Goal: Task Accomplishment & Management: Use online tool/utility

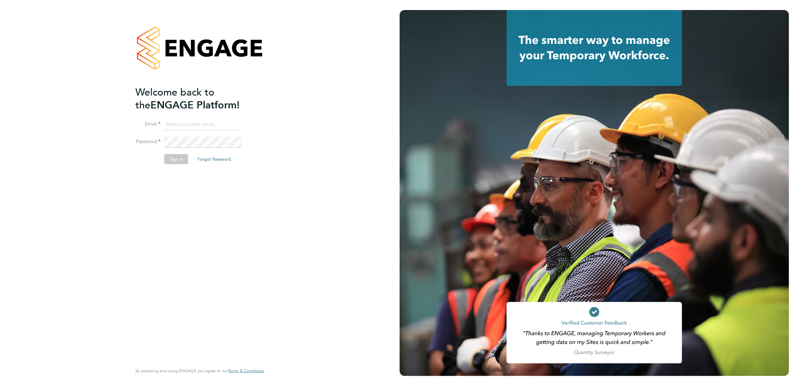
type input "[PERSON_NAME][EMAIL_ADDRESS][PERSON_NAME][DOMAIN_NAME]"
click at [184, 160] on button "Sign In" at bounding box center [176, 159] width 24 height 10
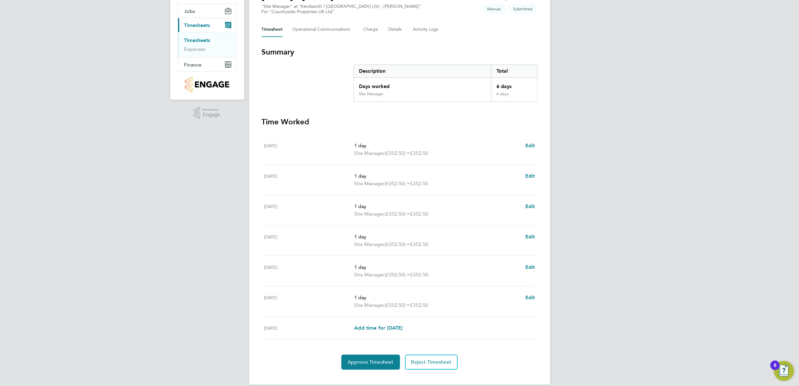
scroll to position [80, 0]
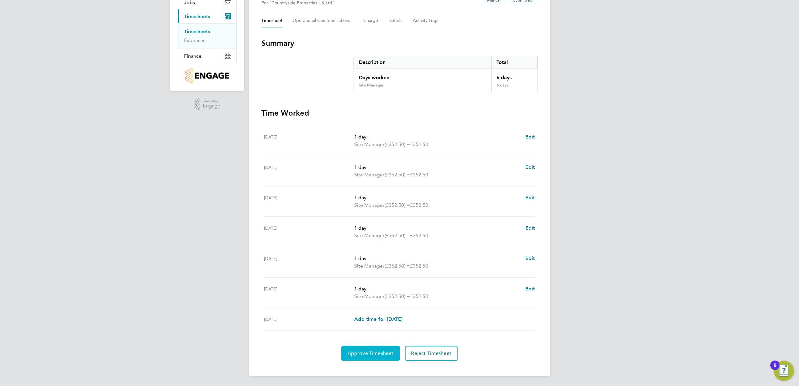
click at [372, 350] on span "Approve Timesheet" at bounding box center [370, 353] width 46 height 6
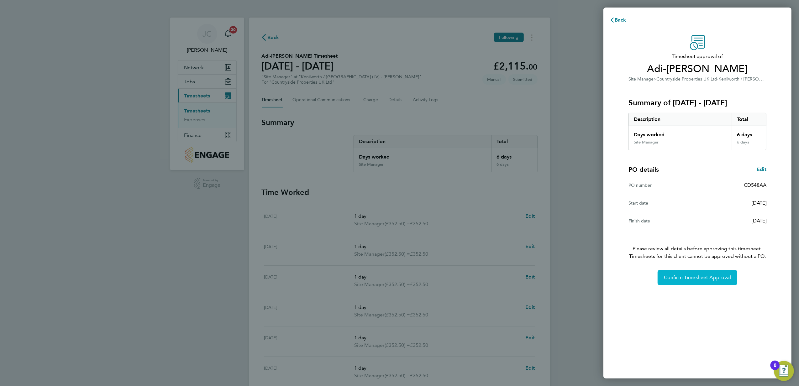
click at [698, 275] on button "Confirm Timesheet Approval" at bounding box center [697, 277] width 80 height 15
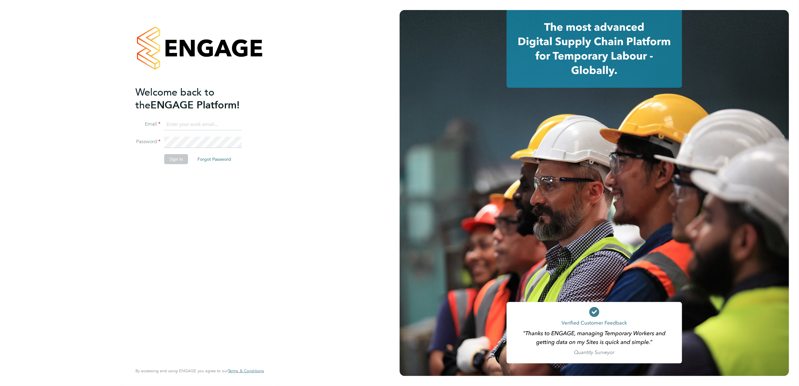
type input "[PERSON_NAME][EMAIL_ADDRESS][PERSON_NAME][DOMAIN_NAME]"
click at [174, 157] on button "Sign In" at bounding box center [176, 159] width 24 height 10
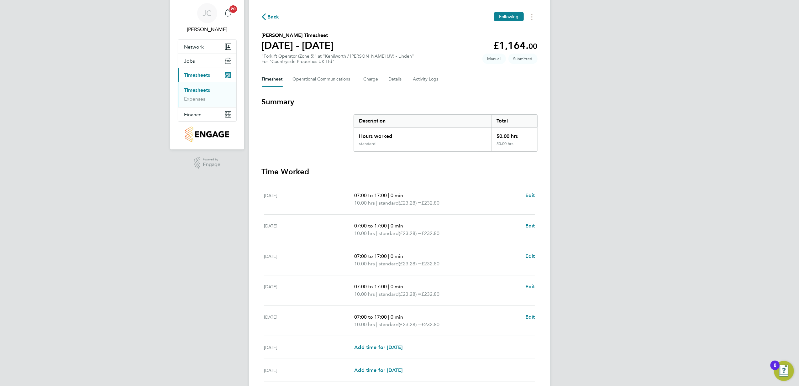
scroll to position [73, 0]
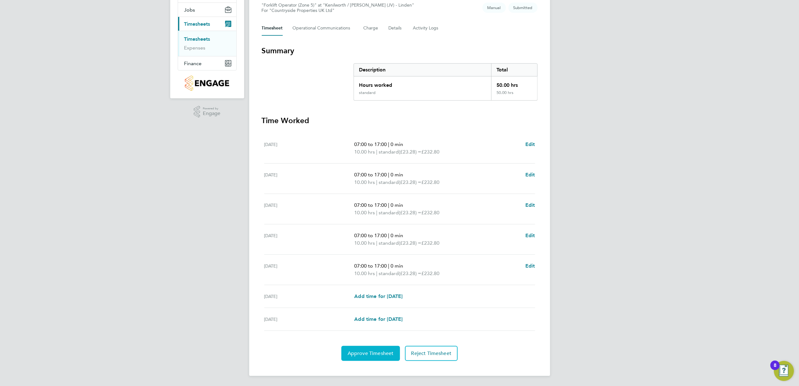
click at [375, 353] on span "Approve Timesheet" at bounding box center [370, 353] width 46 height 6
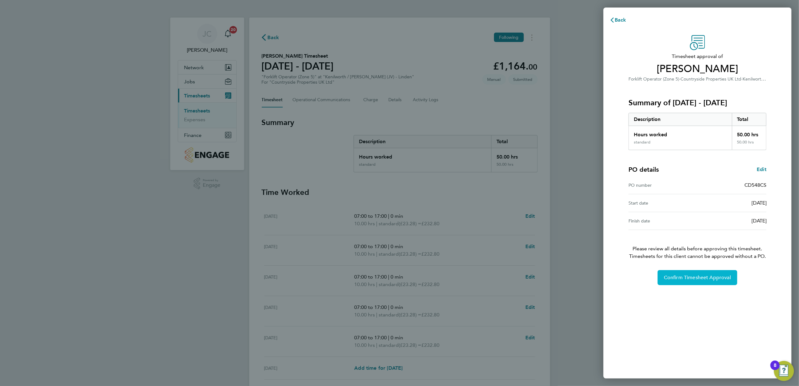
click at [673, 281] on button "Confirm Timesheet Approval" at bounding box center [697, 277] width 80 height 15
